Goal: Task Accomplishment & Management: Complete application form

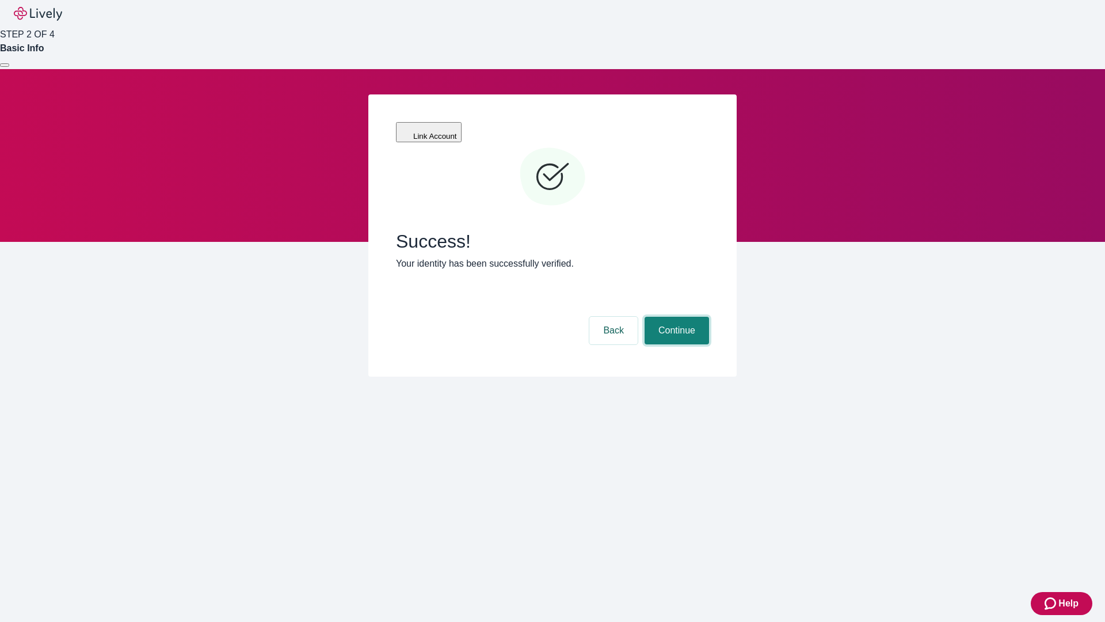
click at [675, 317] on button "Continue" at bounding box center [677, 331] width 64 height 28
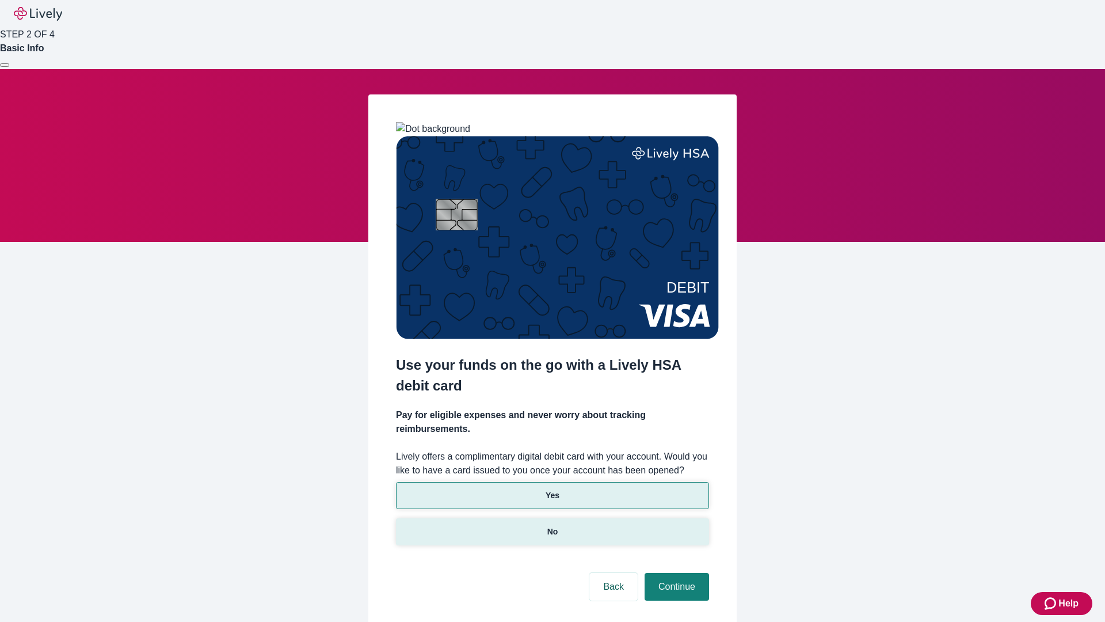
click at [552, 525] on p "No" at bounding box center [552, 531] width 11 height 12
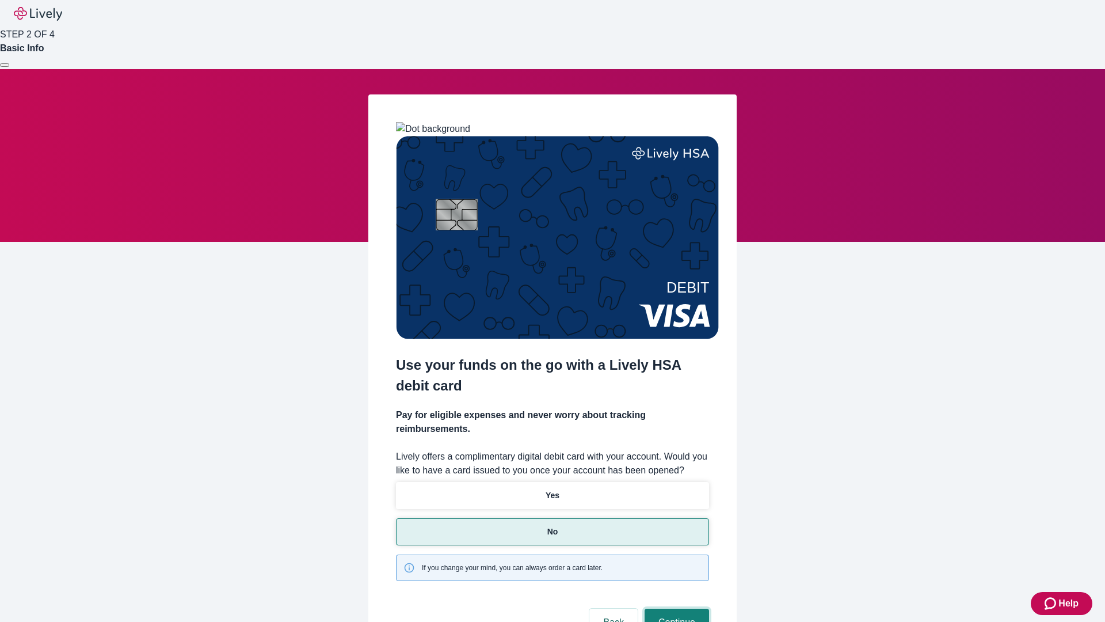
click at [675, 608] on button "Continue" at bounding box center [677, 622] width 64 height 28
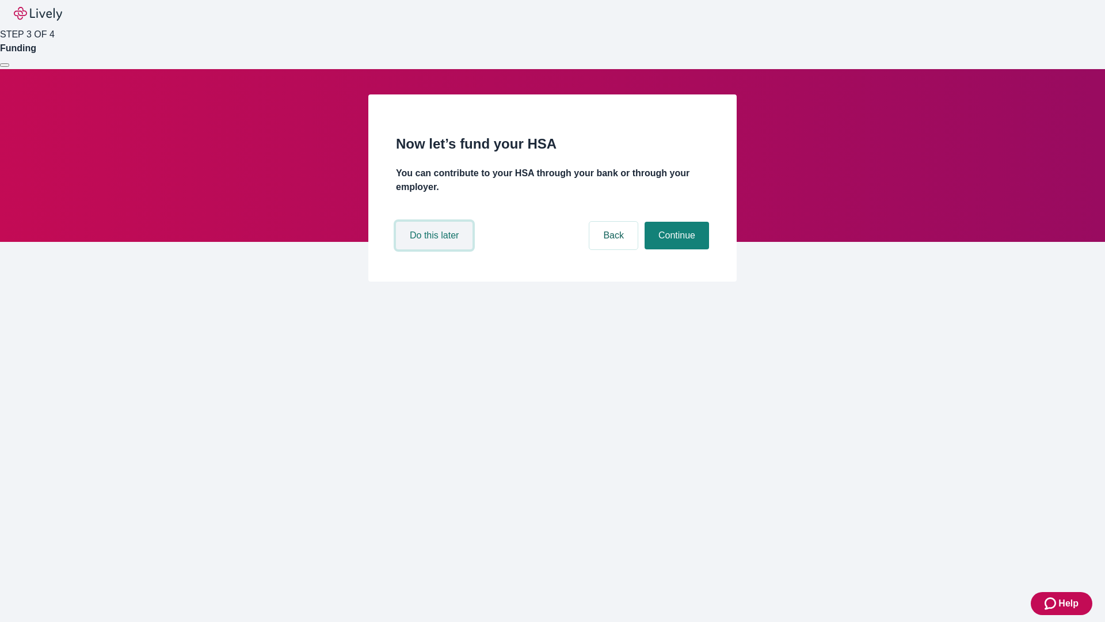
click at [436, 249] on button "Do this later" at bounding box center [434, 236] width 77 height 28
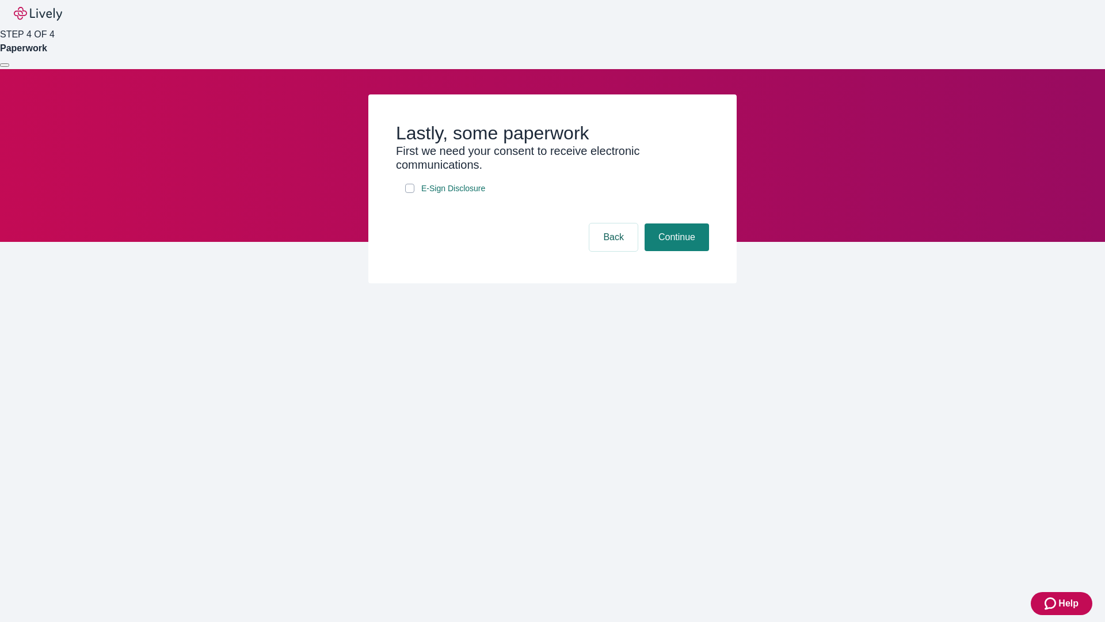
click at [410, 193] on input "E-Sign Disclosure" at bounding box center [409, 188] width 9 height 9
checkbox input "true"
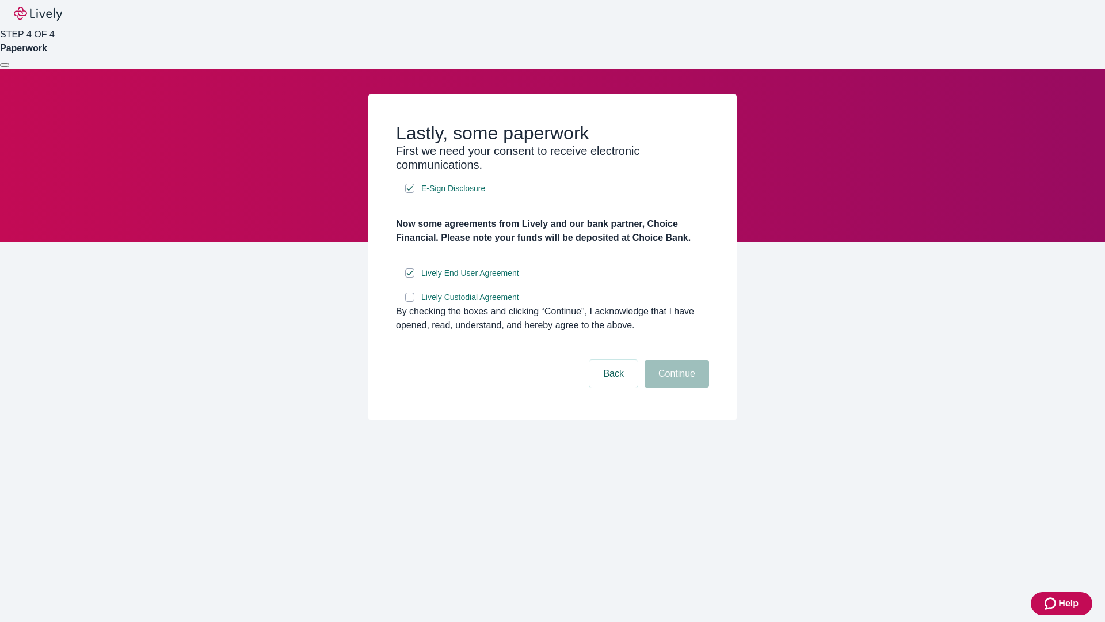
click at [410, 302] on input "Lively Custodial Agreement" at bounding box center [409, 296] width 9 height 9
checkbox input "true"
click at [675, 387] on button "Continue" at bounding box center [677, 374] width 64 height 28
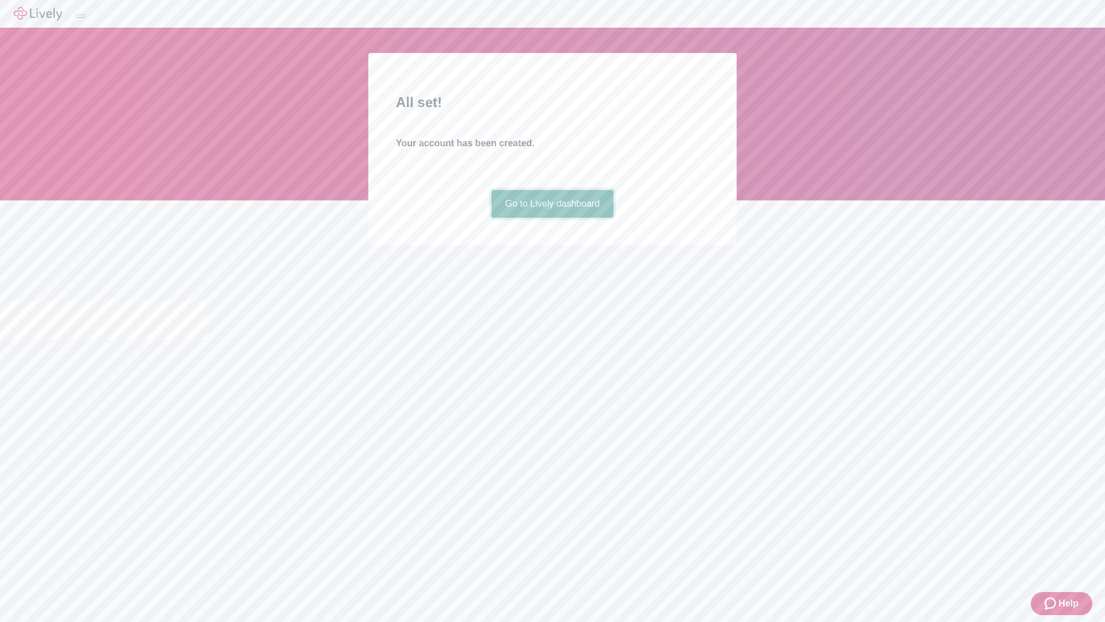
click at [552, 218] on link "Go to Lively dashboard" at bounding box center [552, 204] width 123 height 28
